Goal: Browse casually

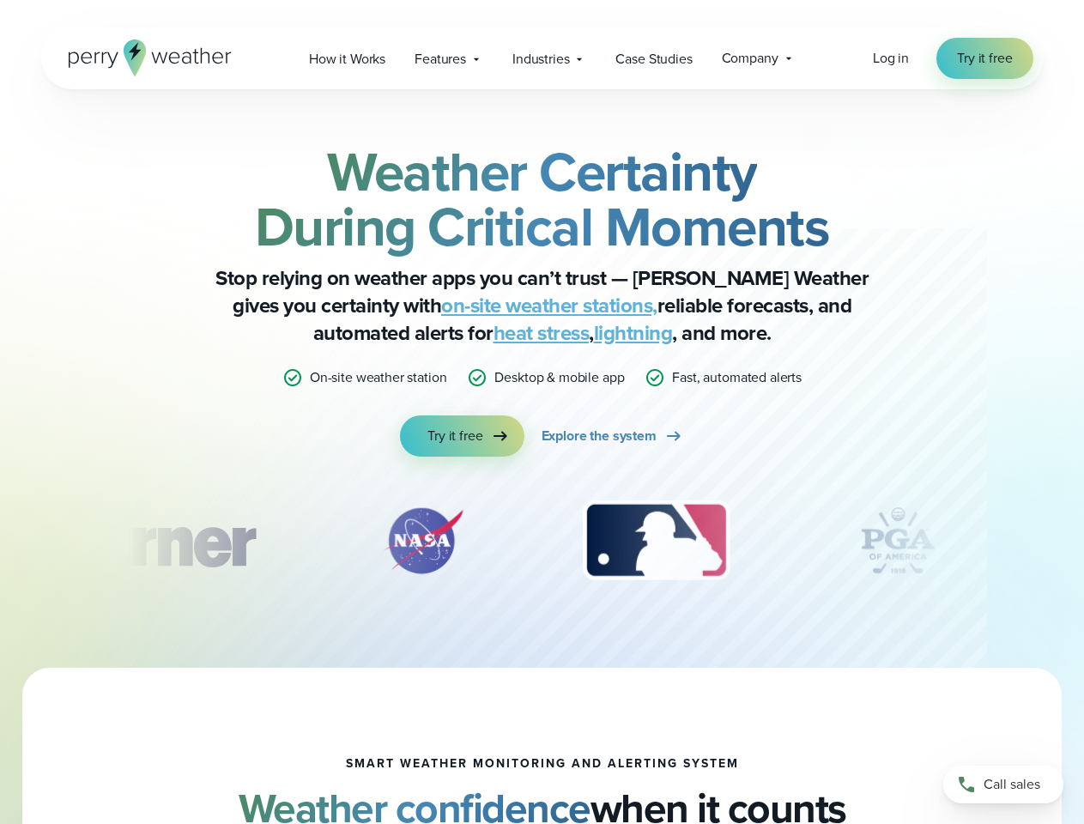
click at [542, 412] on div "Weather Certainty During Critical Moments Stop relying on weather apps you can’…" at bounding box center [542, 300] width 831 height 313
click at [542, 58] on span "Industries" at bounding box center [541, 59] width 57 height 21
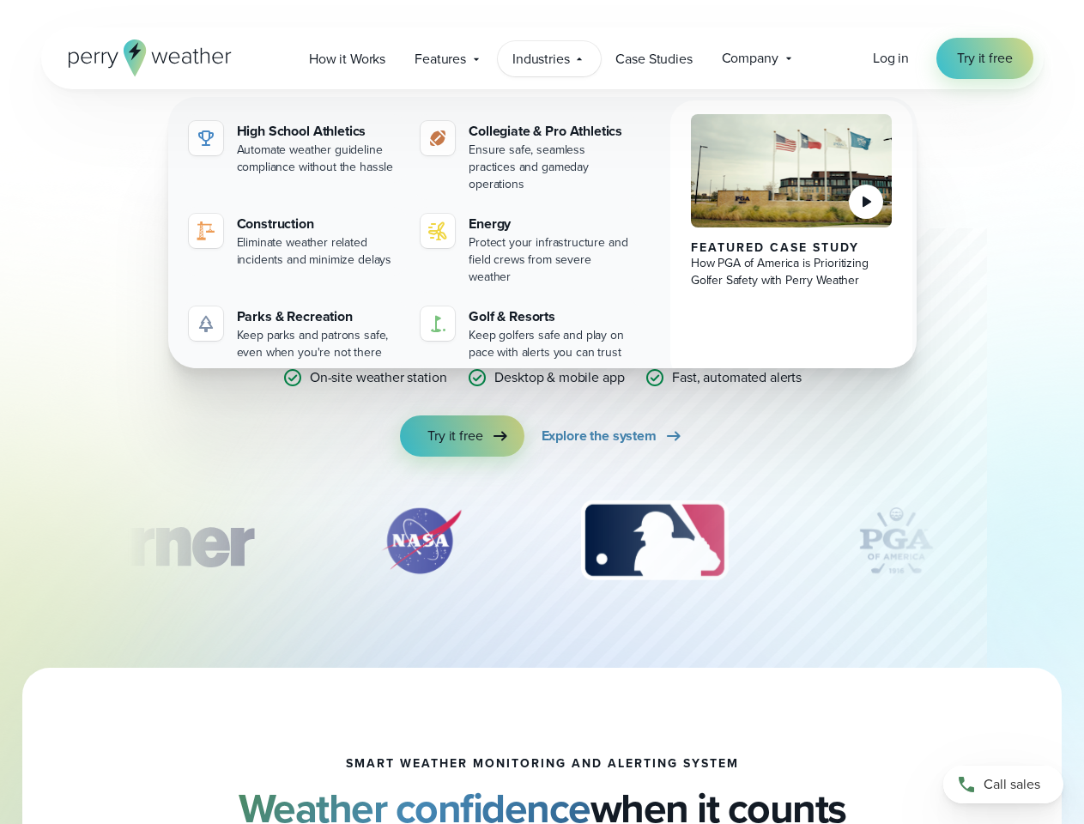
click at [543, 541] on div "slideshow" at bounding box center [542, 541] width 831 height 86
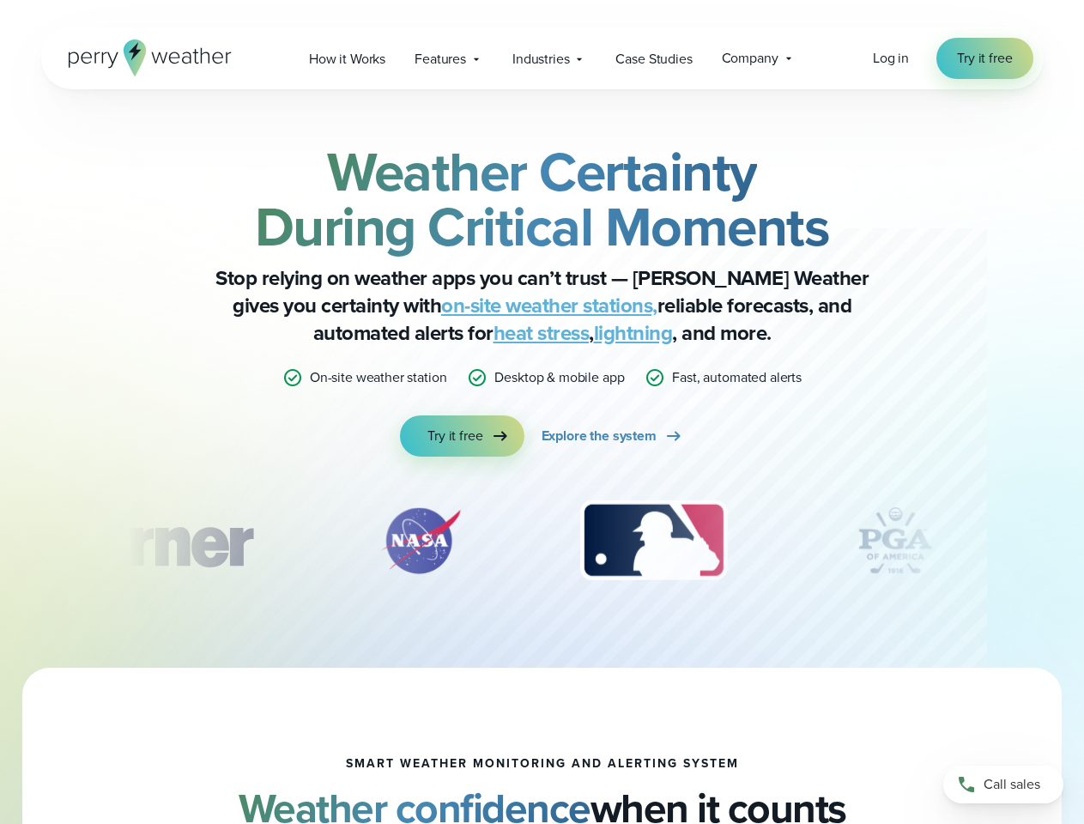
click at [0, 541] on div "Weather Certainty During Critical Moments Stop relying on weather apps you can’…" at bounding box center [542, 378] width 1084 height 579
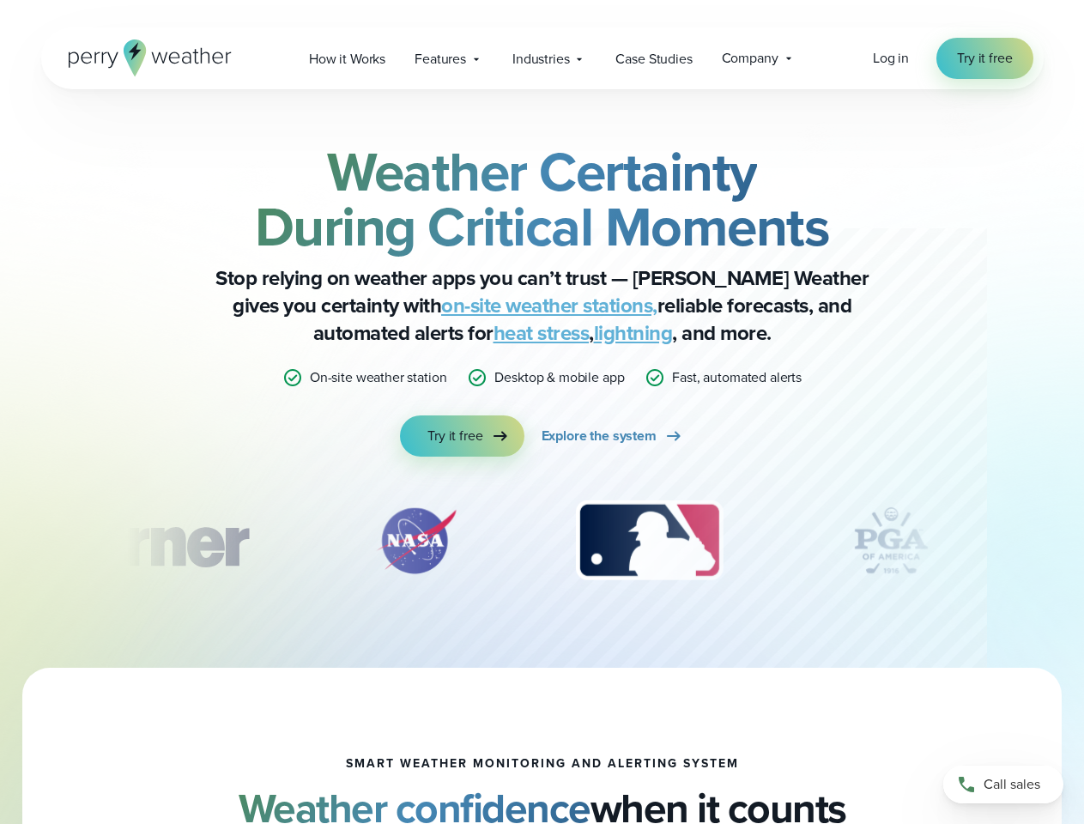
click at [0, 541] on div "Weather Certainty During Critical Moments Stop relying on weather apps you can’…" at bounding box center [542, 378] width 1084 height 579
